Goal: Complete application form

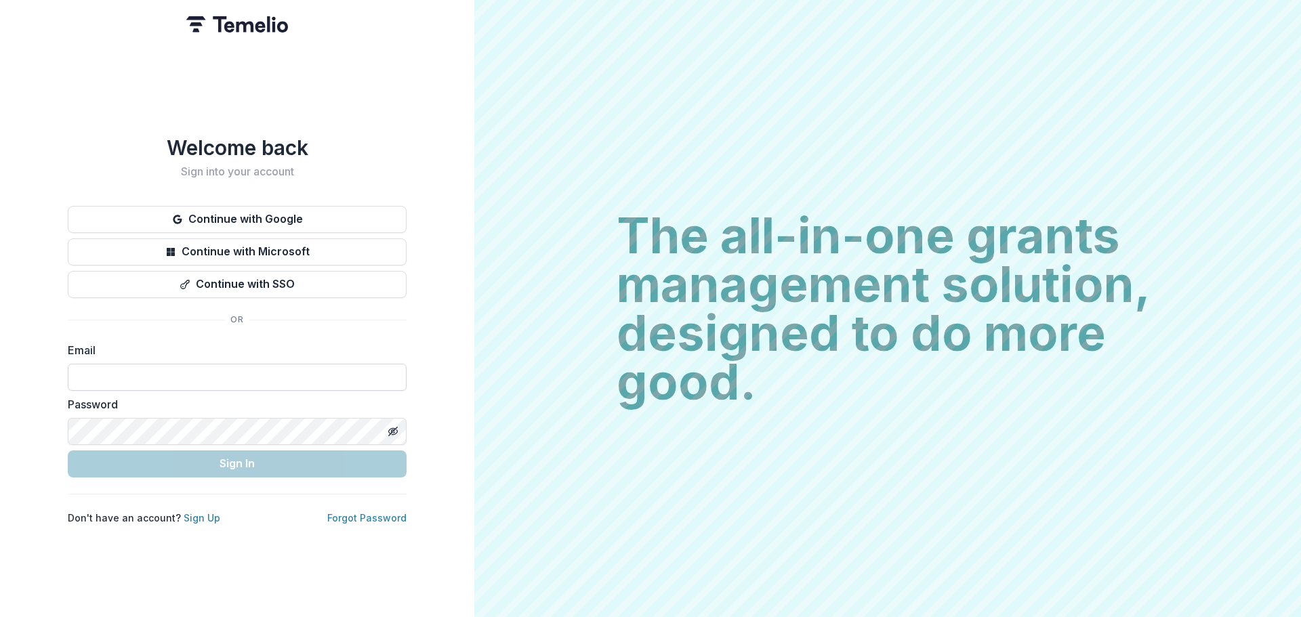
click at [138, 368] on input at bounding box center [237, 377] width 339 height 27
type input "**********"
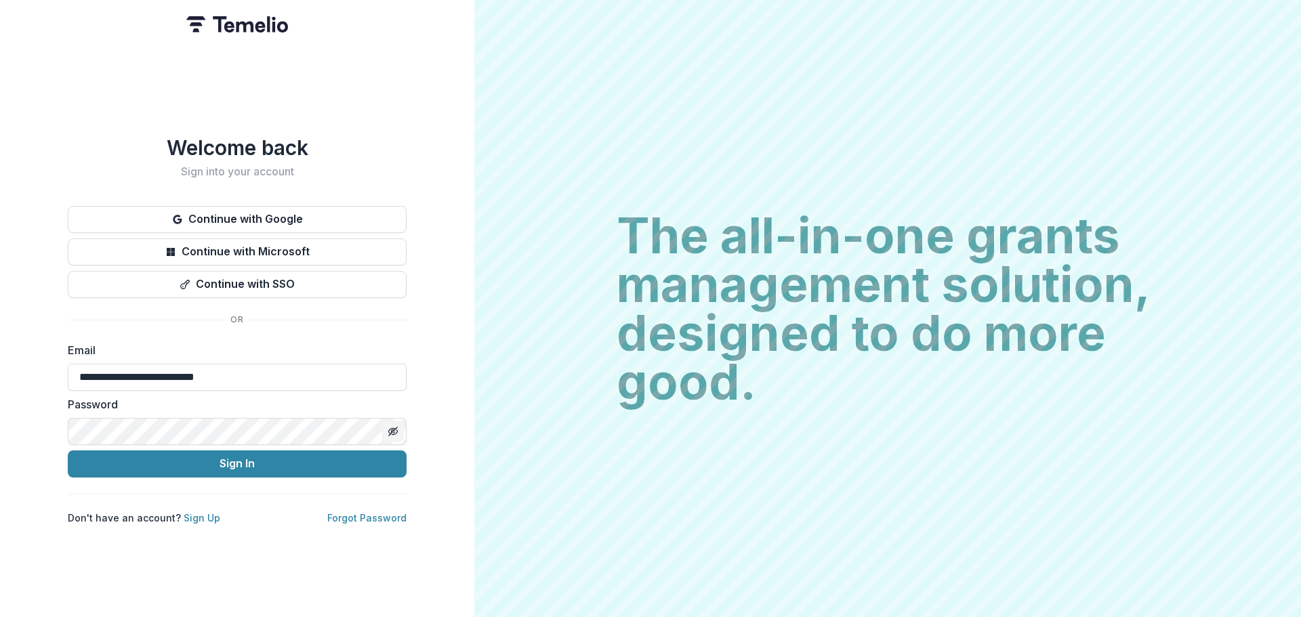
click at [391, 426] on icon "Toggle password visibility" at bounding box center [393, 431] width 11 height 11
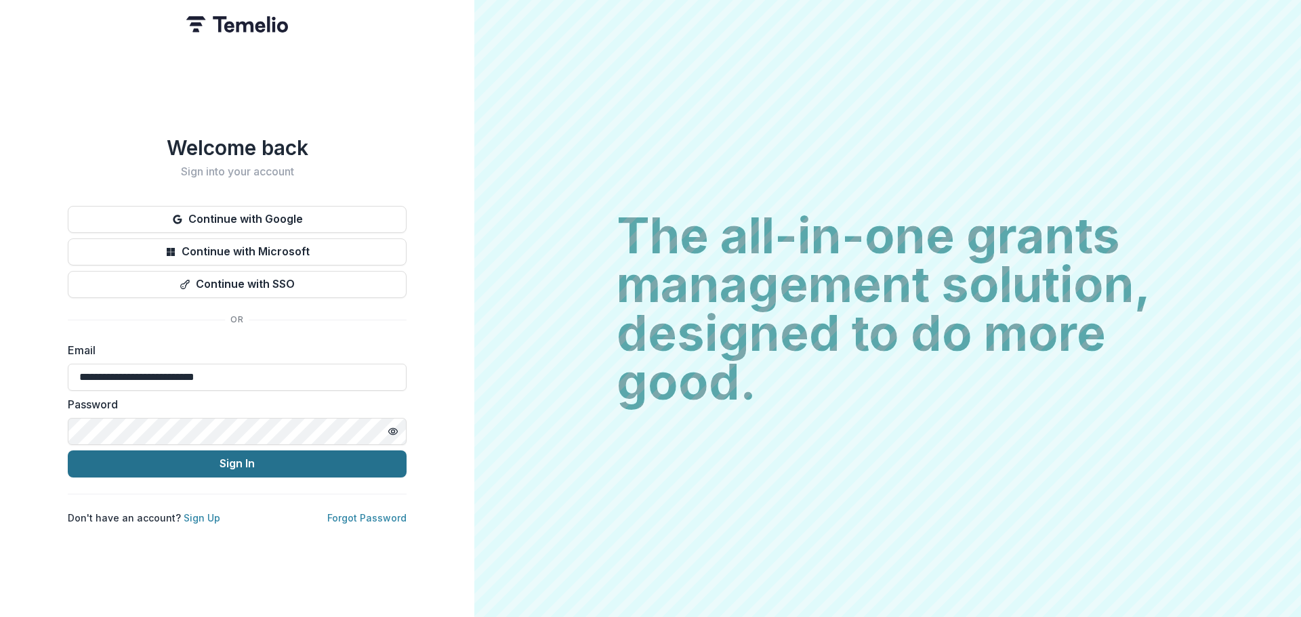
click at [188, 457] on button "Sign In" at bounding box center [237, 464] width 339 height 27
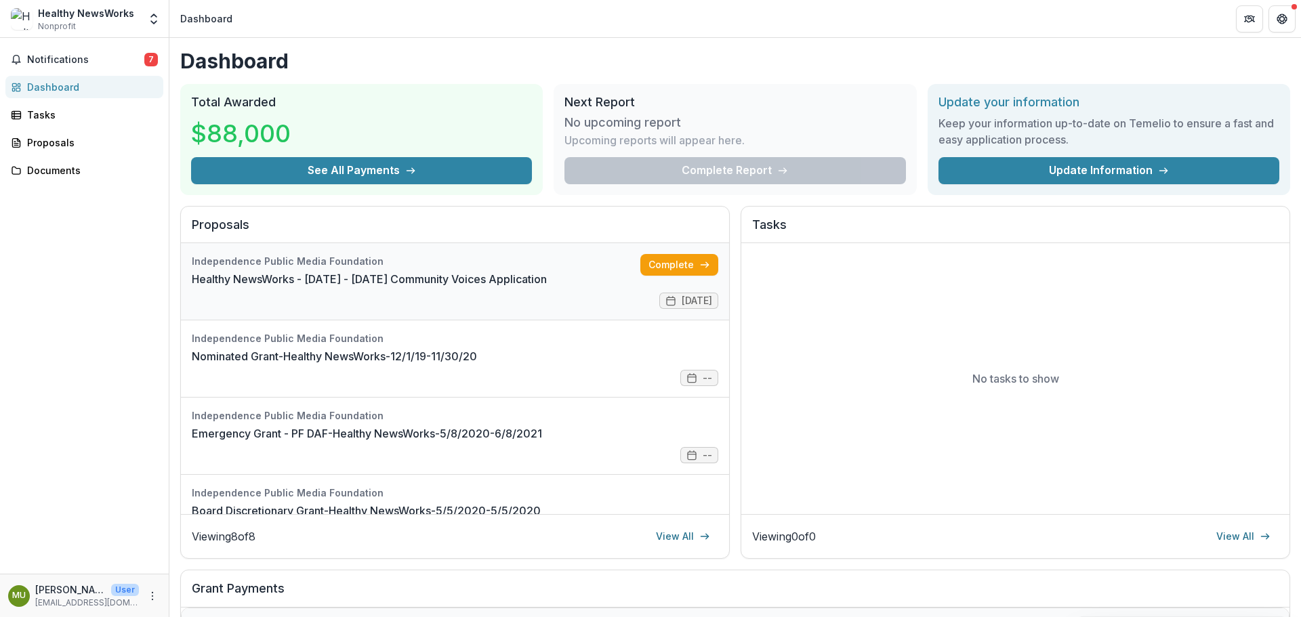
click at [499, 274] on link "Healthy NewsWorks - 2025 - 2025 Community Voices Application" at bounding box center [369, 279] width 355 height 16
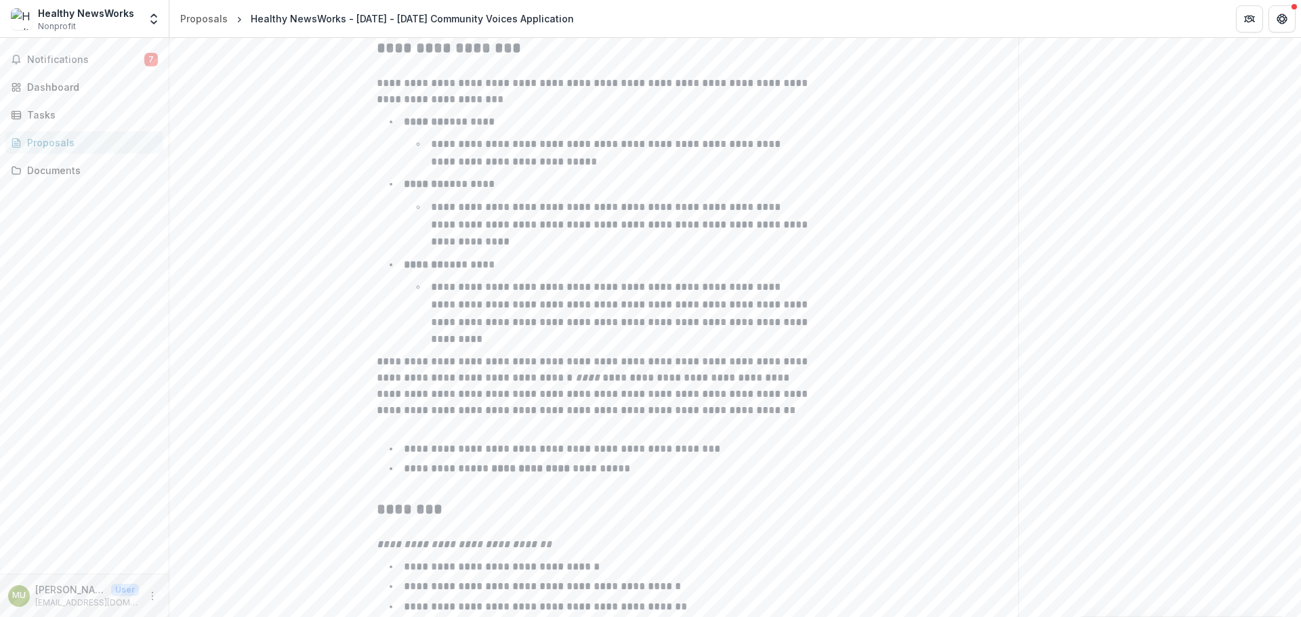
scroll to position [2091, 0]
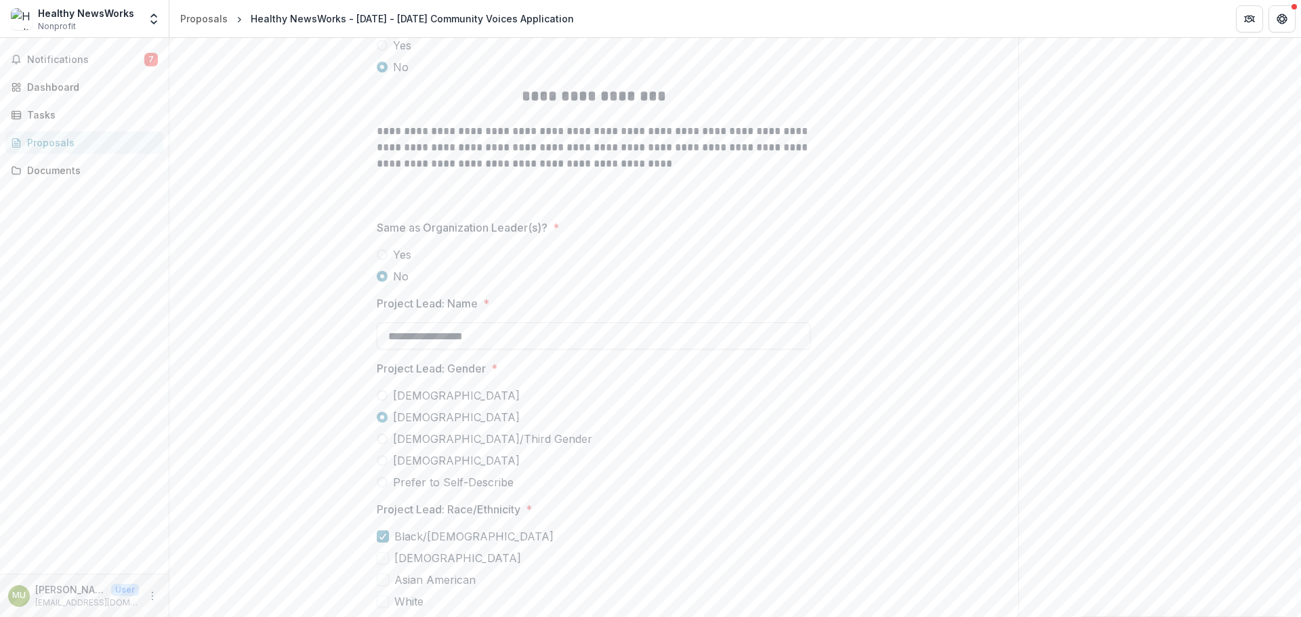
scroll to position [3510, 0]
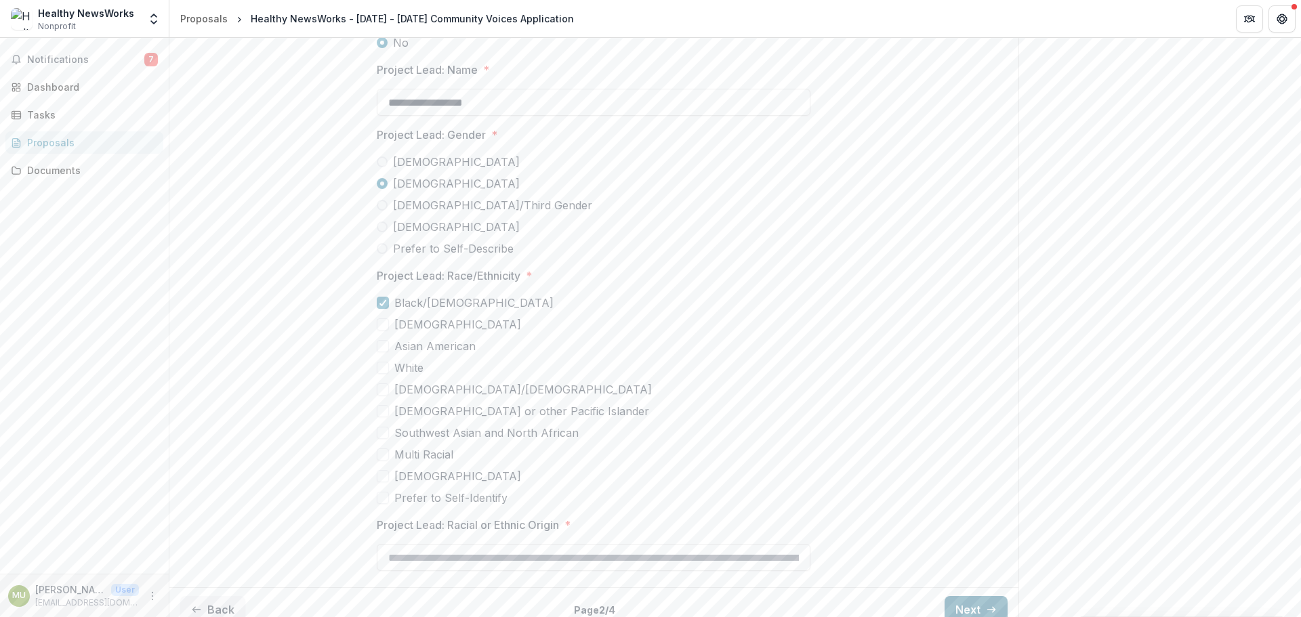
click at [951, 596] on button "Next" at bounding box center [975, 609] width 63 height 27
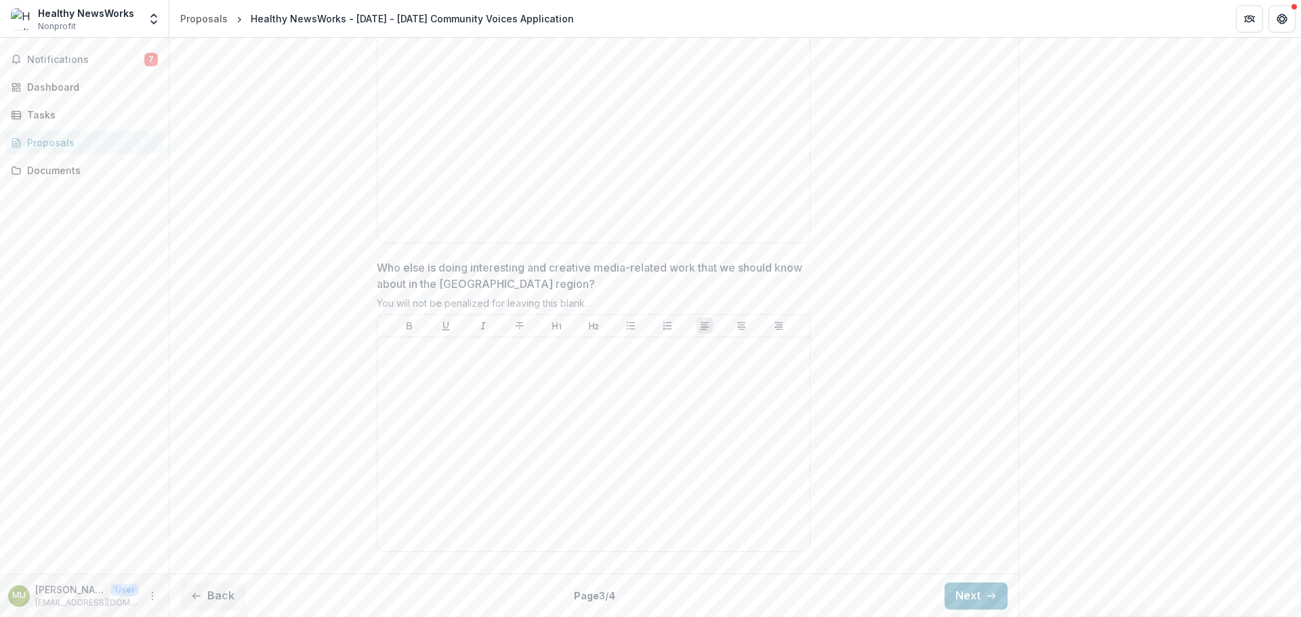
scroll to position [3603, 0]
click at [957, 590] on button "Next" at bounding box center [975, 595] width 63 height 27
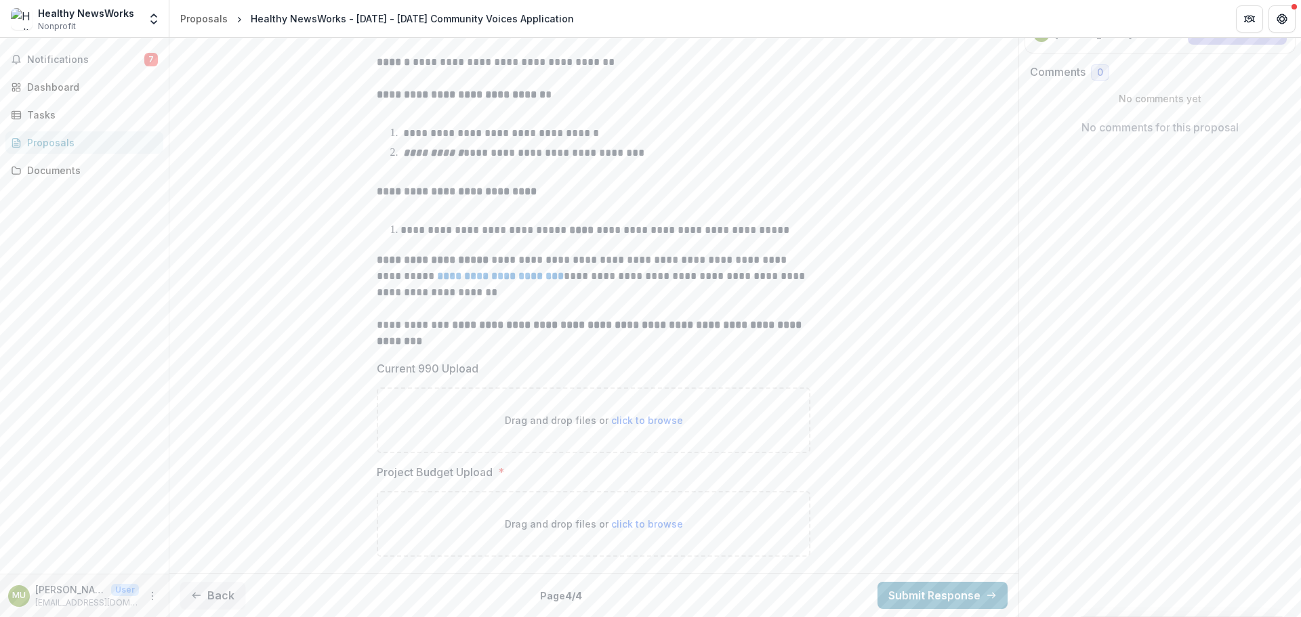
scroll to position [0, 0]
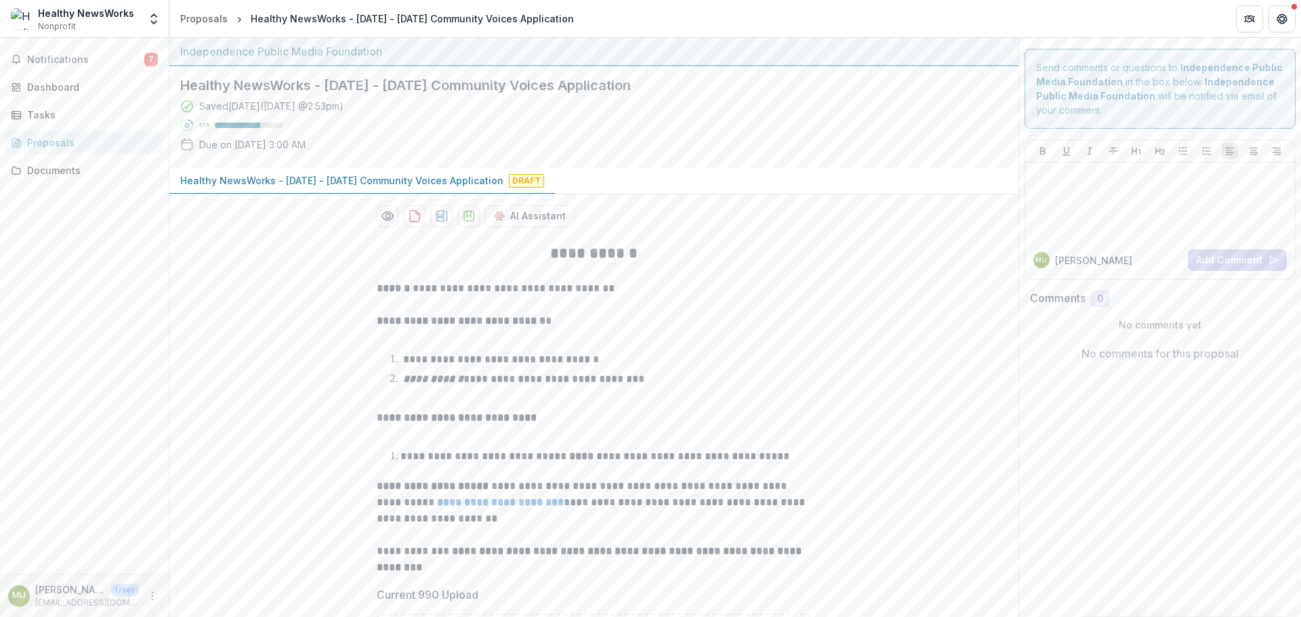
click at [511, 501] on strong "**********" at bounding box center [500, 502] width 127 height 10
